Goal: Transaction & Acquisition: Purchase product/service

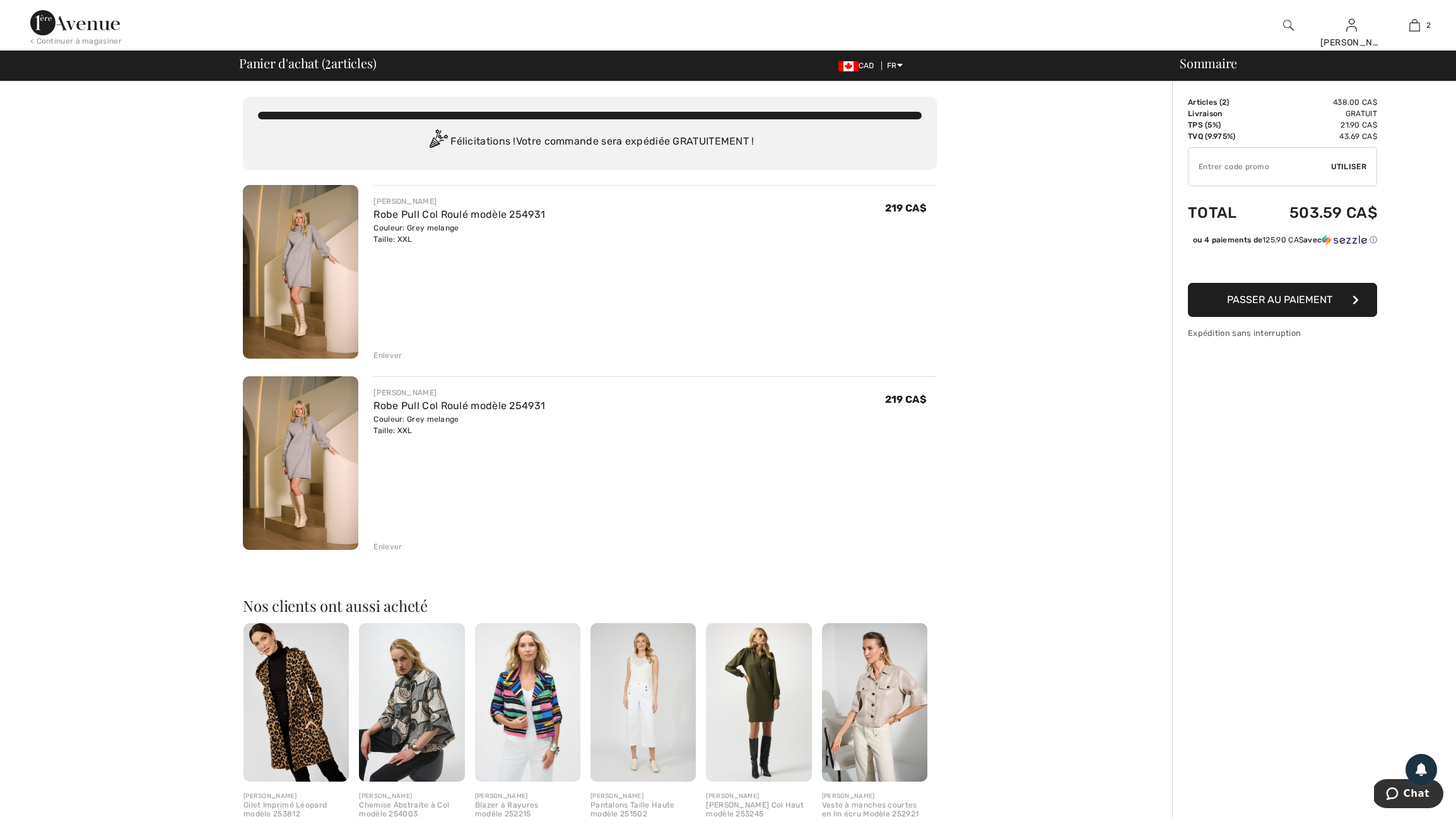
click at [388, 552] on div "Enlever" at bounding box center [388, 546] width 28 height 12
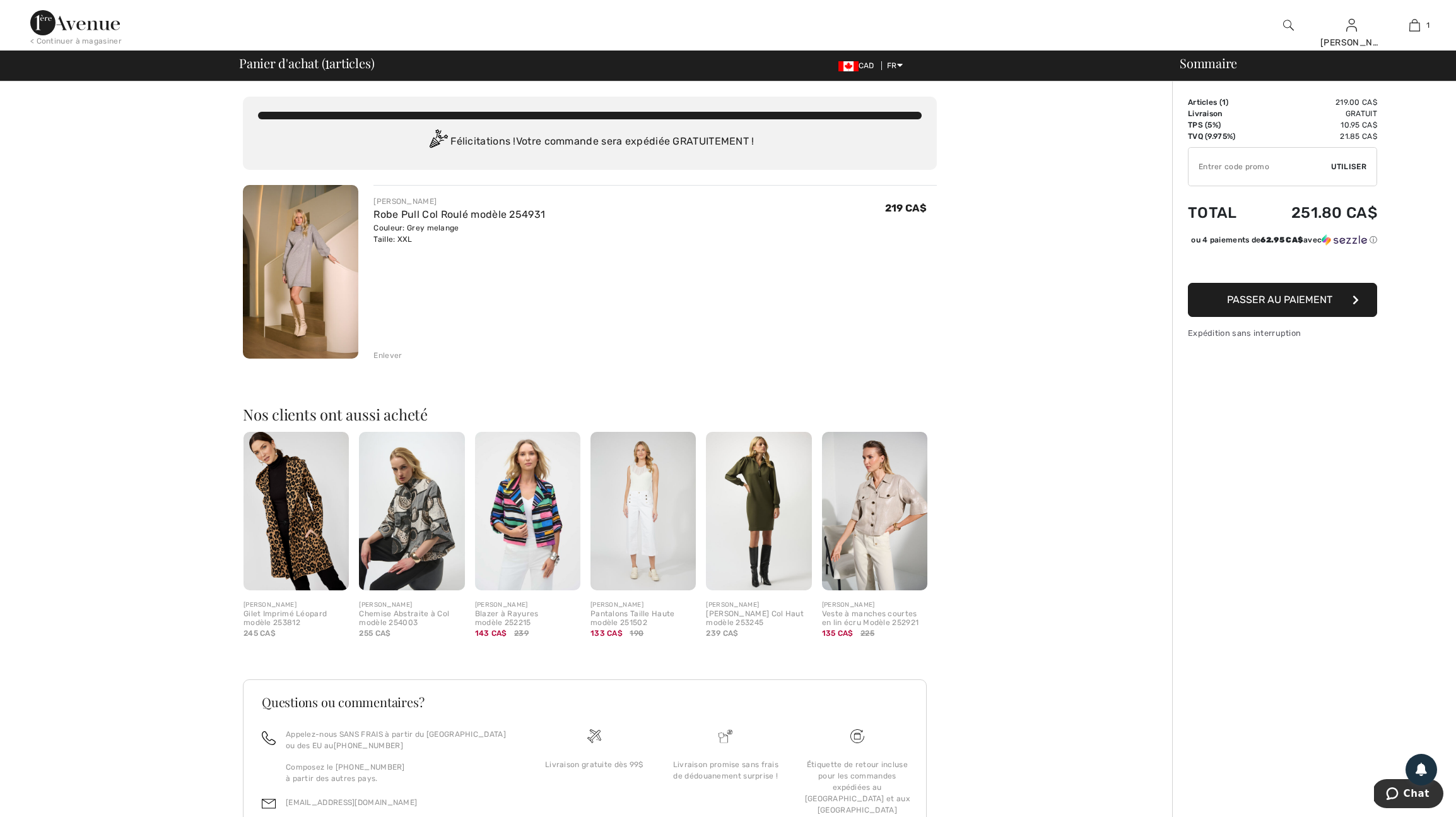
click at [1294, 305] on span "Passer au paiement" at bounding box center [1280, 300] width 106 height 12
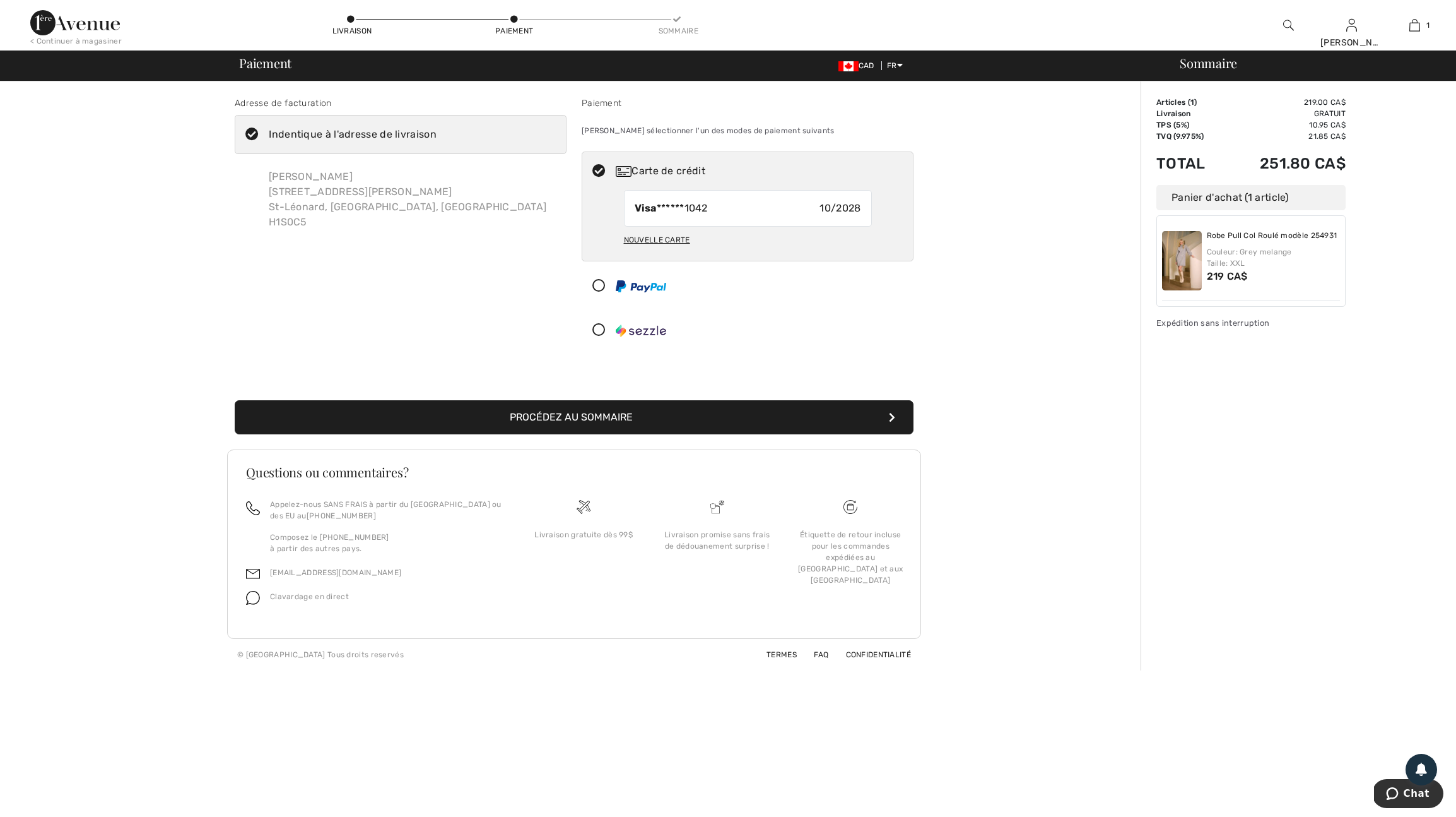
click at [632, 434] on button "Procédez au sommaire" at bounding box center [574, 417] width 679 height 34
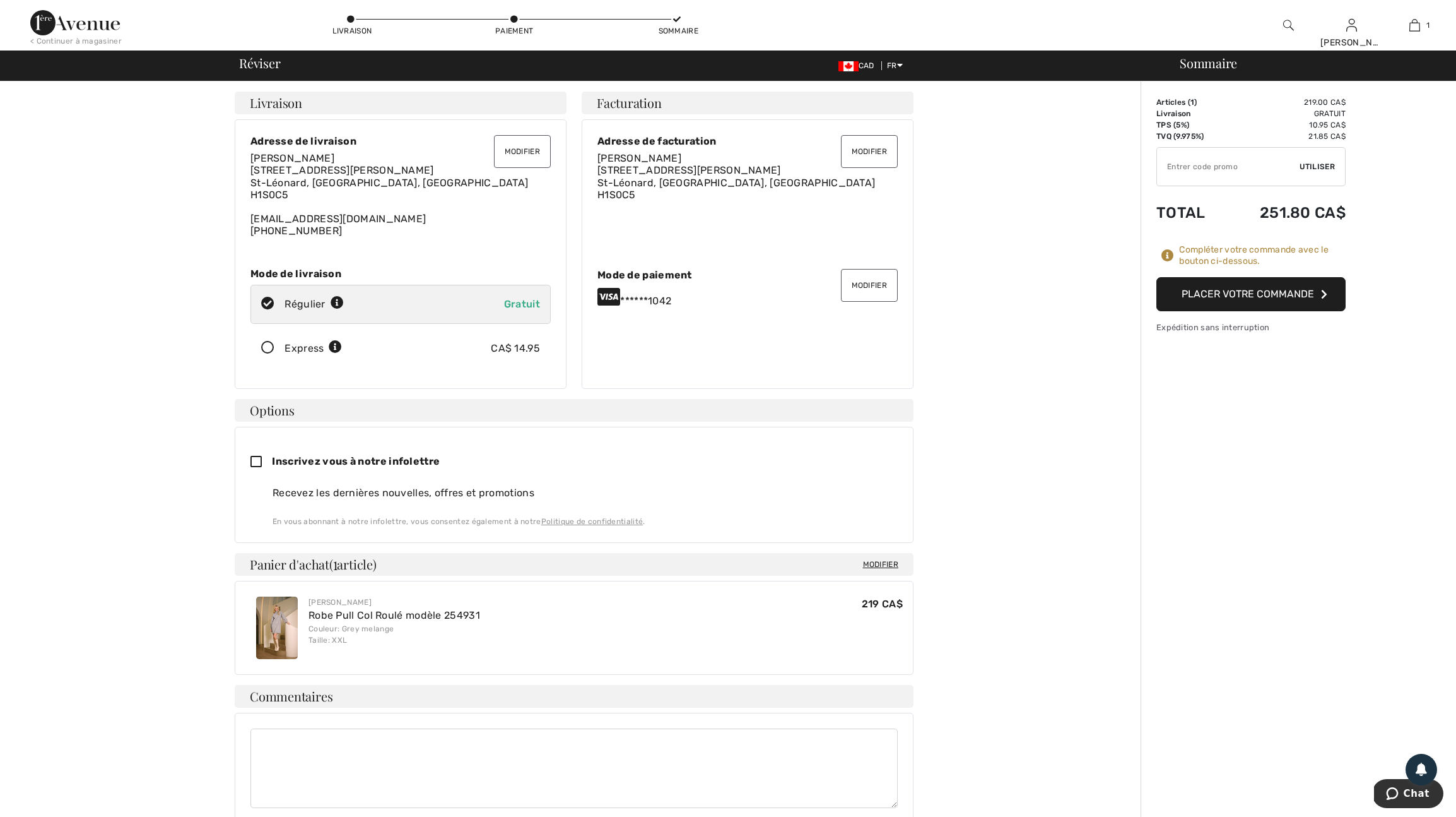
click at [1246, 307] on button "Placer votre commande" at bounding box center [1251, 294] width 189 height 34
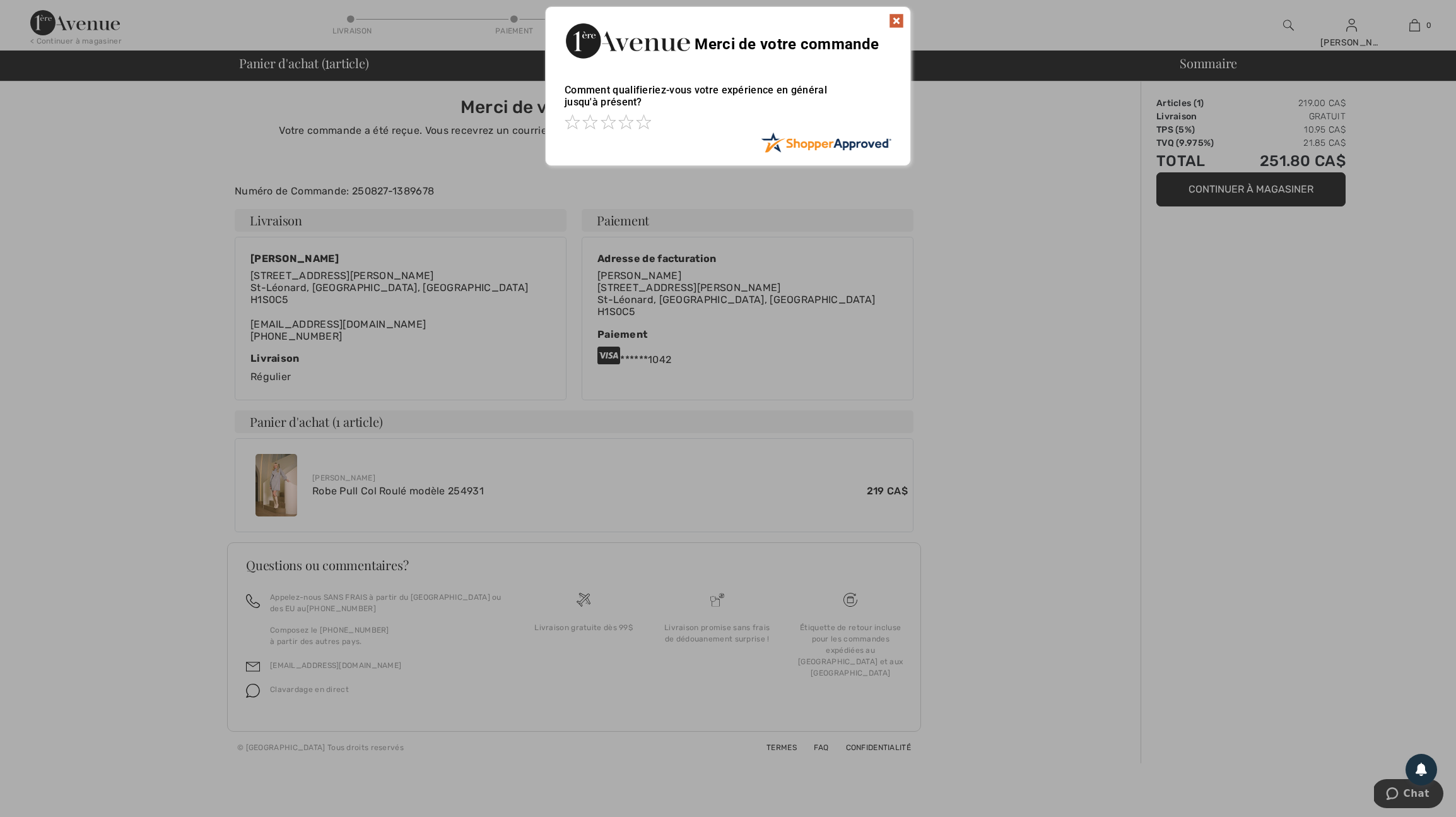
click at [949, 338] on div at bounding box center [728, 408] width 1456 height 817
click at [897, 20] on img at bounding box center [897, 21] width 15 height 15
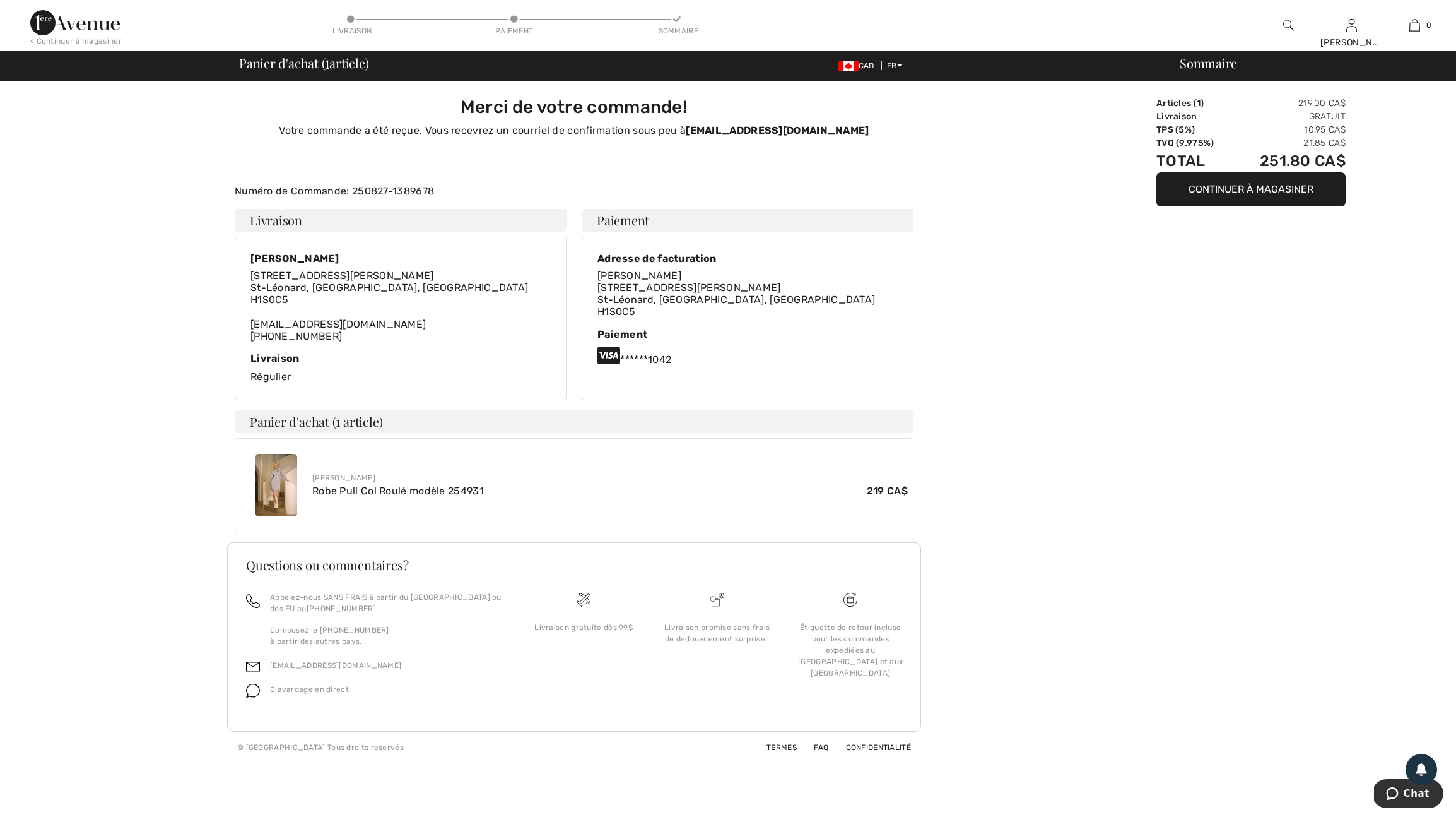
scroll to position [1, 0]
